Goal: Task Accomplishment & Management: Complete application form

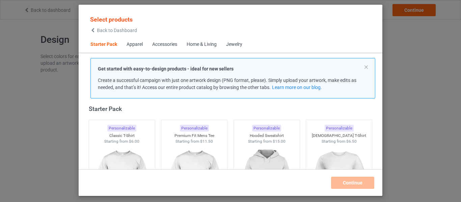
click at [170, 45] on div "Accessories" at bounding box center [164, 44] width 25 height 7
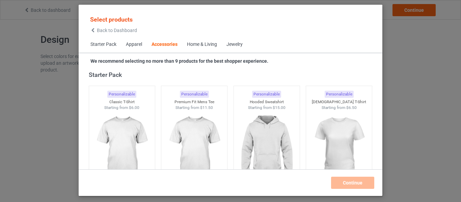
scroll to position [1484, 0]
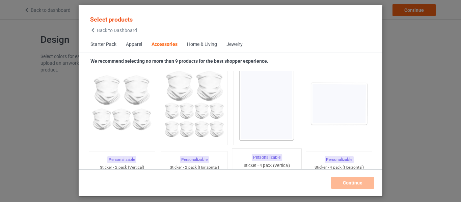
scroll to position [2295, 0]
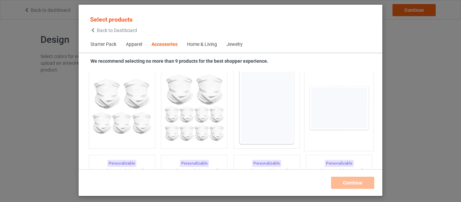
click at [333, 105] on img at bounding box center [340, 107] width 64 height 79
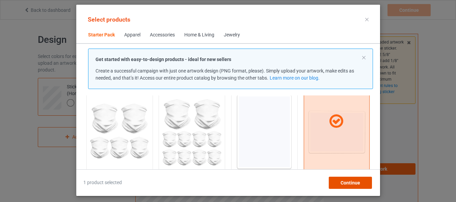
click at [362, 182] on div "Continue" at bounding box center [350, 183] width 43 height 12
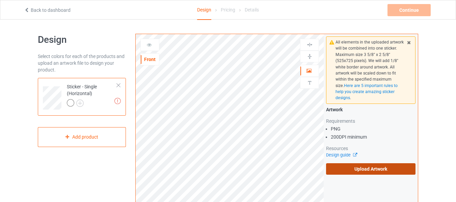
click at [373, 168] on label "Upload Artwork" at bounding box center [371, 168] width 90 height 11
click at [0, 0] on input "Upload Artwork" at bounding box center [0, 0] width 0 height 0
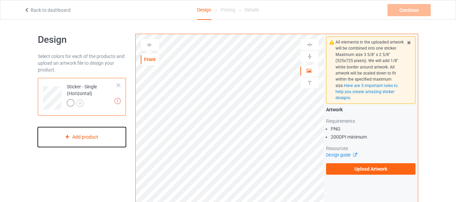
click at [105, 137] on div "Add product" at bounding box center [82, 137] width 88 height 20
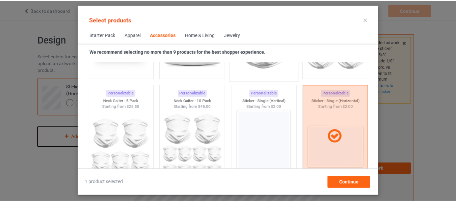
scroll to position [2272, 0]
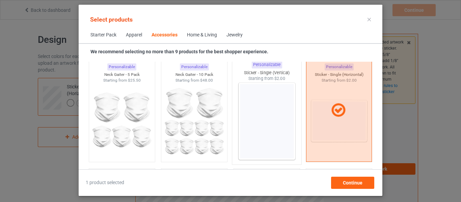
click at [254, 111] on img at bounding box center [267, 121] width 64 height 79
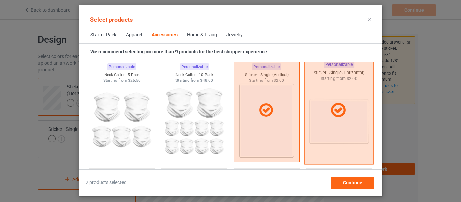
click at [347, 96] on div at bounding box center [339, 110] width 69 height 108
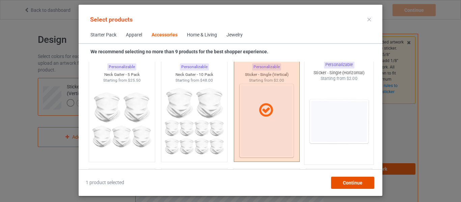
click at [348, 181] on span "Continue" at bounding box center [353, 182] width 20 height 5
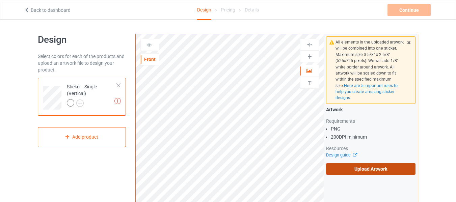
click at [361, 169] on label "Upload Artwork" at bounding box center [371, 168] width 90 height 11
click at [0, 0] on input "Upload Artwork" at bounding box center [0, 0] width 0 height 0
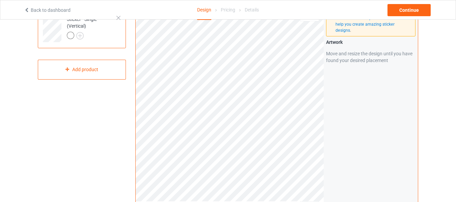
scroll to position [34, 0]
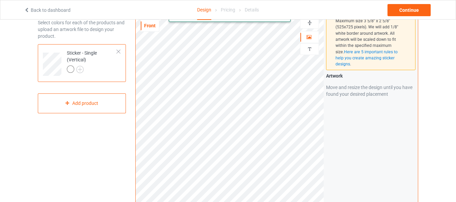
click at [301, 169] on html "Back to dashboard Design Pricing Details Continue Design Select colors for each…" at bounding box center [228, 67] width 456 height 202
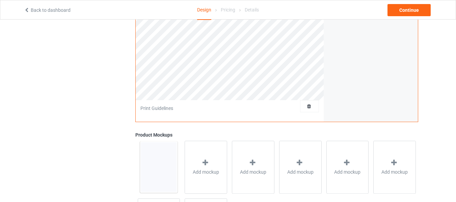
scroll to position [0, 0]
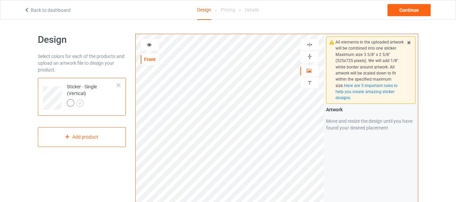
click at [150, 47] on div at bounding box center [150, 45] width 18 height 7
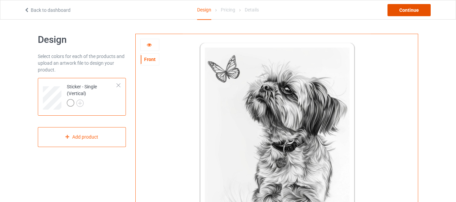
click at [407, 11] on div "Continue" at bounding box center [409, 10] width 43 height 12
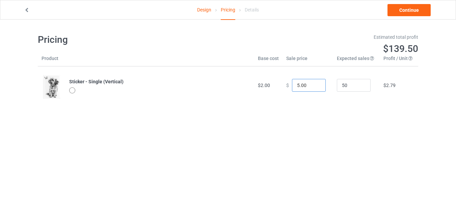
click at [298, 86] on input "5.00" at bounding box center [309, 85] width 34 height 13
type input "14.99"
click at [406, 10] on link "Continue" at bounding box center [409, 10] width 43 height 12
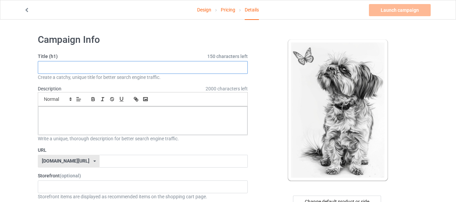
click at [81, 69] on input "text" at bounding box center [143, 67] width 210 height 13
type input "SHIH TZU LIMITED EDITION"
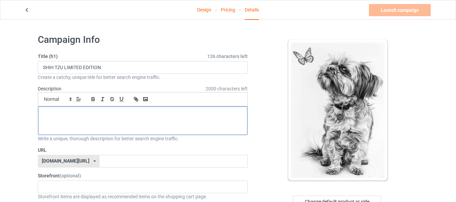
click at [138, 125] on div at bounding box center [142, 121] width 209 height 28
click at [119, 124] on div at bounding box center [142, 121] width 209 height 28
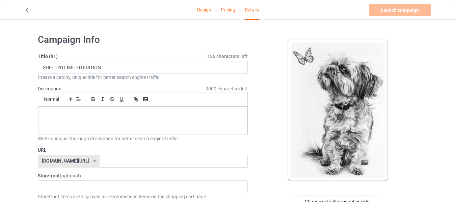
paste div
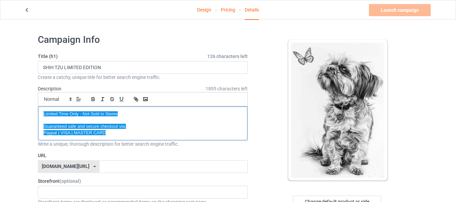
scroll to position [34, 0]
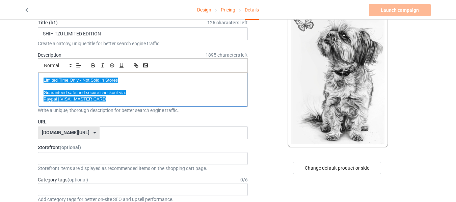
click at [145, 94] on p "Guaranteed safe and secure checkout via:" at bounding box center [143, 93] width 199 height 6
click at [106, 101] on p "Paypal | VISA | MASTER CARD" at bounding box center [143, 99] width 199 height 6
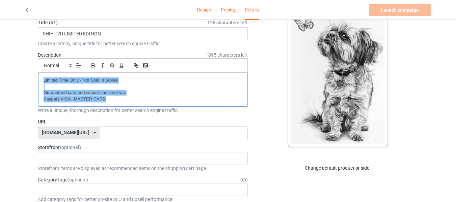
drag, startPoint x: 108, startPoint y: 100, endPoint x: 37, endPoint y: 79, distance: 73.6
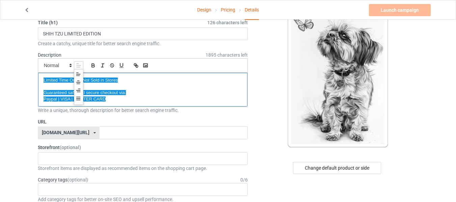
click at [112, 80] on span "Limited Time Only - Not Sold in Stores" at bounding box center [81, 80] width 74 height 5
click at [131, 84] on p at bounding box center [143, 87] width 199 height 6
click at [117, 101] on p "Paypal | VISA | MASTER CARD" at bounding box center [143, 99] width 199 height 6
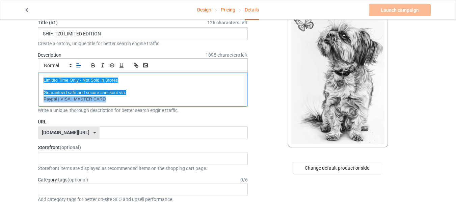
click at [117, 101] on p "Paypal | VISA | MASTER CARD" at bounding box center [143, 99] width 199 height 6
drag, startPoint x: 109, startPoint y: 99, endPoint x: 41, endPoint y: 77, distance: 71.1
click at [41, 77] on div "Limited Time Only - Not Sold in Stores Guaranteed safe and secure checkout via:…" at bounding box center [142, 90] width 209 height 34
copy div "Limited Time Only - Not Sold in Stores Guaranteed safe and secure checkout via:…"
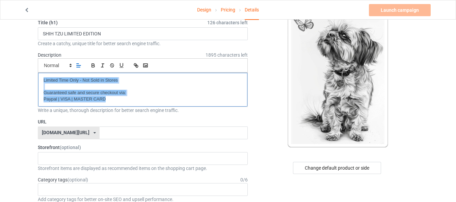
click at [117, 102] on p "Paypal | VISA | MASTER CARD" at bounding box center [143, 99] width 199 height 6
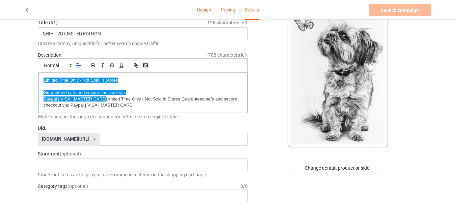
scroll to position [0, 0]
click at [106, 99] on p "Paypal | VISA | MASTER CARD Limited Time Only - Not Sold in Stores Guaranteed s…" at bounding box center [143, 102] width 199 height 12
click at [107, 92] on div "Limited Time Only - Not Sold in Stores Guaranteed safe and secure checkout via:…" at bounding box center [142, 93] width 209 height 40
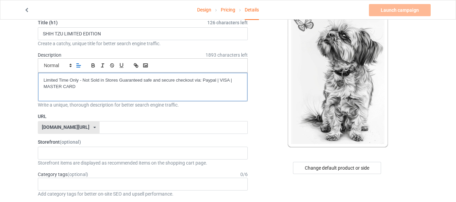
click at [80, 81] on p "Limited Time Only - Not Sold in Stores Guaranteed safe and secure checkout via:…" at bounding box center [143, 83] width 199 height 12
click at [118, 80] on p "Limited Time Only - Not Sold in Stores Guaranteed safe and secure checkout via:…" at bounding box center [143, 83] width 199 height 12
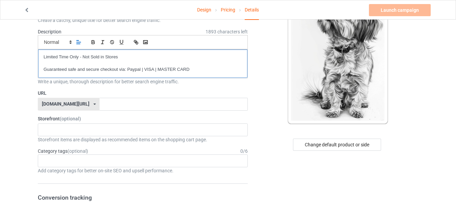
scroll to position [68, 0]
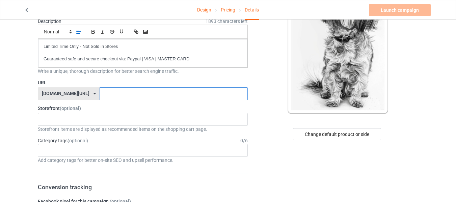
click at [103, 94] on input "text" at bounding box center [174, 93] width 148 height 13
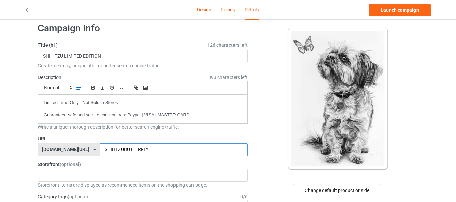
scroll to position [11, 0]
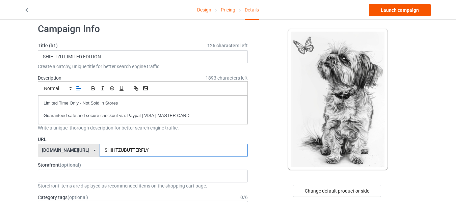
type input "SHIHTZUBUTTERFLY"
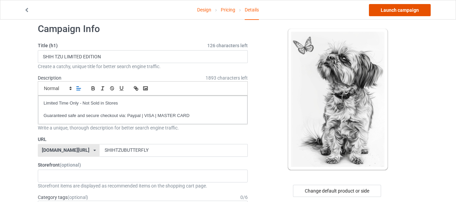
click at [386, 14] on link "Launch campaign" at bounding box center [400, 10] width 62 height 12
